Goal: Check status: Check status

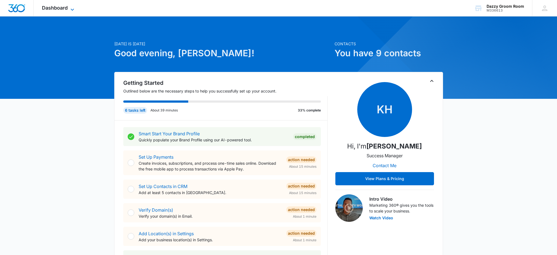
click at [57, 7] on span "Dashboard" at bounding box center [55, 8] width 26 height 6
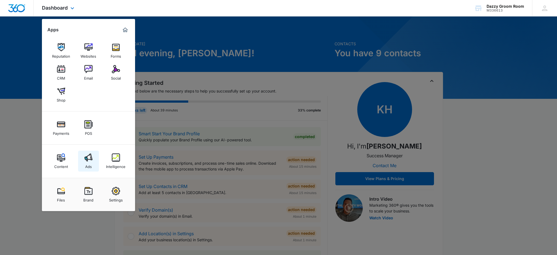
click at [94, 165] on link "Ads" at bounding box center [88, 160] width 21 height 21
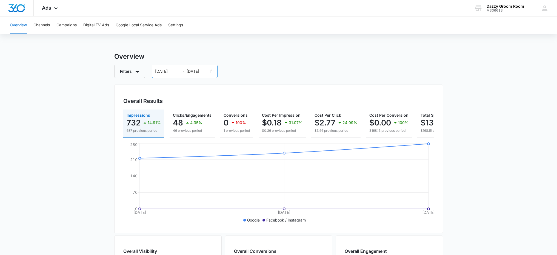
click at [212, 72] on div "[DATE] [DATE]" at bounding box center [185, 71] width 66 height 13
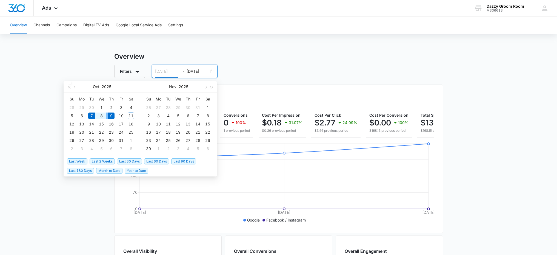
type input "[DATE]"
click at [91, 115] on div "7" at bounding box center [91, 115] width 7 height 7
type input "[DATE]"
click at [124, 115] on div "10" at bounding box center [121, 115] width 7 height 7
